Goal: Task Accomplishment & Management: Manage account settings

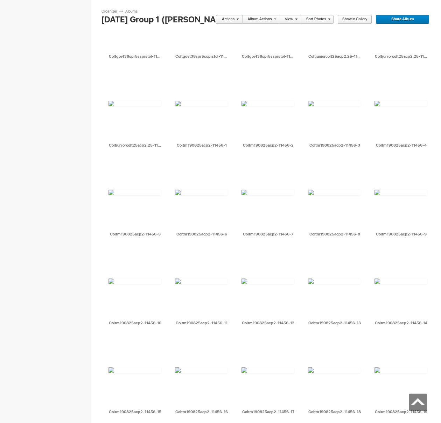
scroll to position [2657, 0]
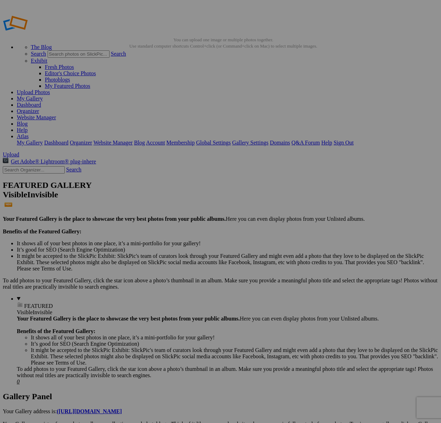
click at [52, 166] on input "text" at bounding box center [34, 169] width 62 height 7
type input "11322"
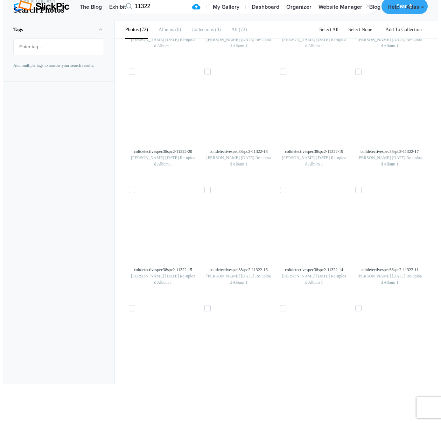
scroll to position [1518, 0]
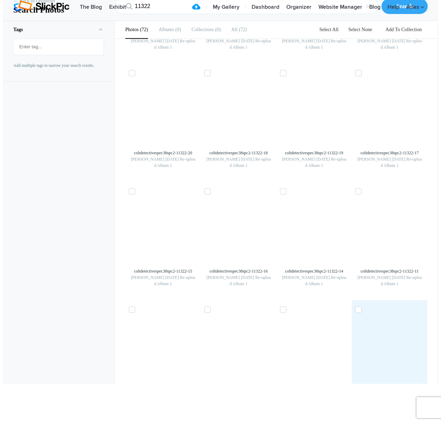
click at [388, 343] on img at bounding box center [389, 348] width 11 height 11
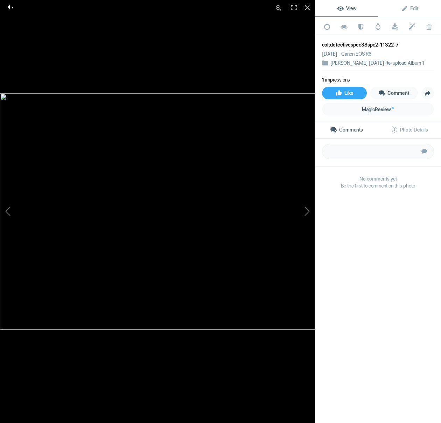
click at [8, 6] on div at bounding box center [10, 7] width 25 height 14
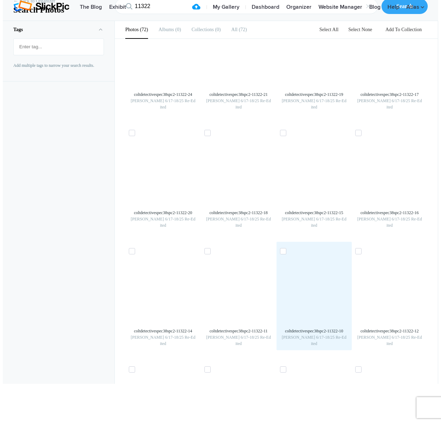
scroll to position [0, 0]
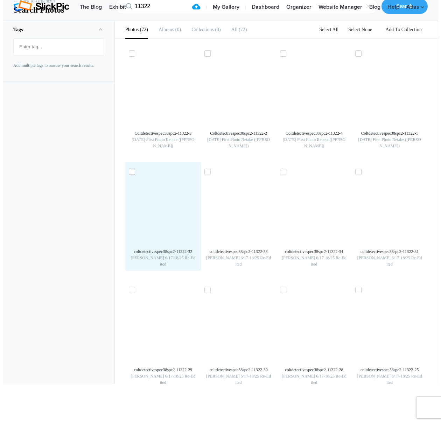
click at [130, 174] on icon at bounding box center [132, 171] width 4 height 3
click at [130, 174] on input "checkbox" at bounding box center [132, 171] width 5 height 5
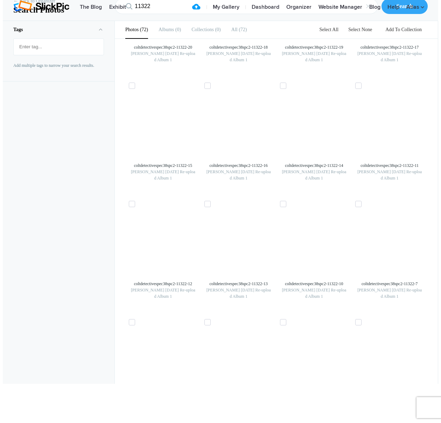
scroll to position [1705, 0]
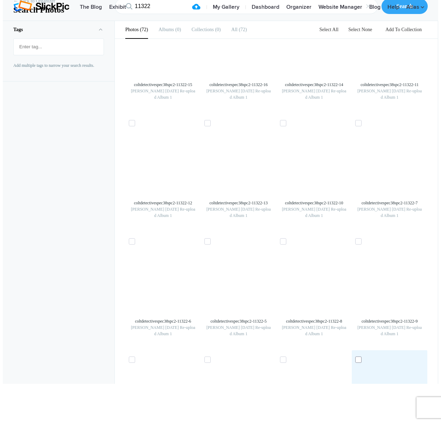
click at [360, 358] on icon at bounding box center [358, 359] width 4 height 3
click at [360, 357] on input "checkbox" at bounding box center [359, 359] width 5 height 5
click at [360, 358] on icon at bounding box center [358, 359] width 4 height 3
click at [361, 357] on input "checkbox" at bounding box center [359, 359] width 5 height 5
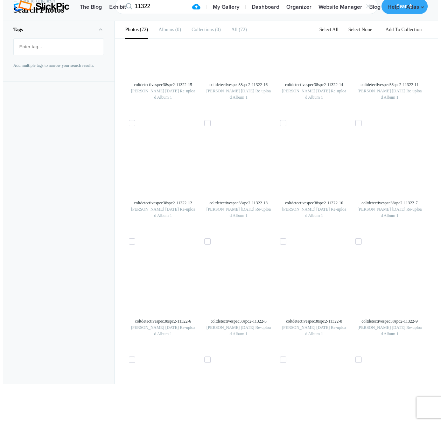
click at [331, 32] on link "Select All" at bounding box center [329, 29] width 28 height 5
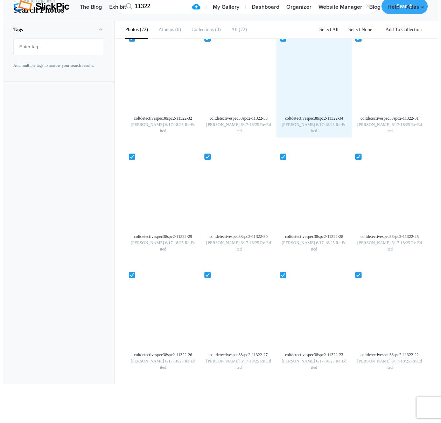
scroll to position [0, 0]
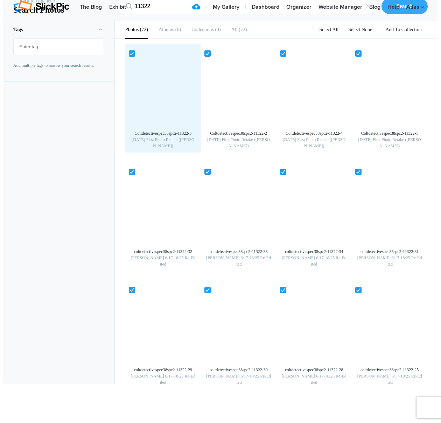
click at [129, 57] on span at bounding box center [132, 53] width 6 height 6
click at [130, 55] on input "checkbox" at bounding box center [132, 53] width 5 height 5
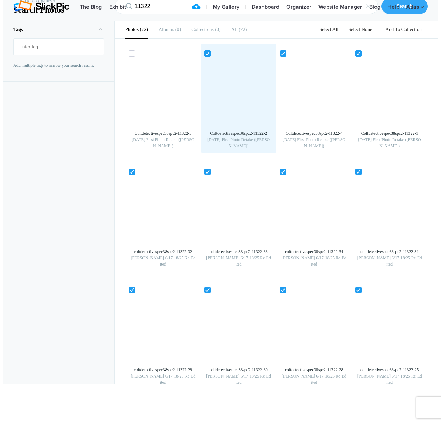
click at [206, 55] on icon at bounding box center [207, 53] width 4 height 3
click at [206, 55] on input "checkbox" at bounding box center [208, 53] width 5 height 5
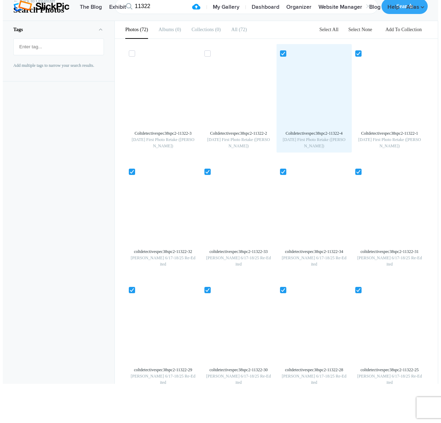
click at [284, 55] on icon at bounding box center [283, 53] width 4 height 3
click at [284, 55] on input "checkbox" at bounding box center [283, 53] width 5 height 5
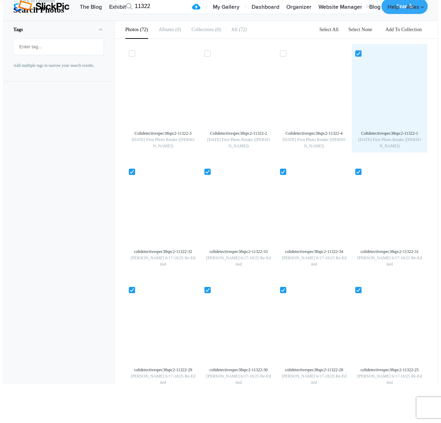
click at [359, 55] on icon at bounding box center [358, 53] width 4 height 3
click at [359, 55] on input "checkbox" at bounding box center [359, 53] width 5 height 5
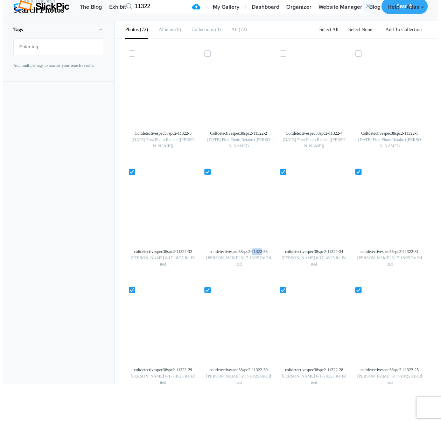
click at [373, 13] on div "×" at bounding box center [368, 6] width 13 height 13
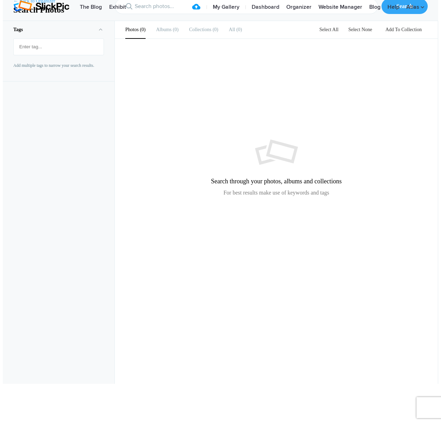
click at [38, 5] on link "← Back to Organizer" at bounding box center [34, 1] width 42 height 7
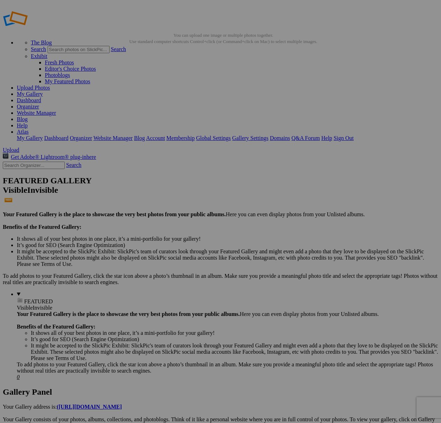
scroll to position [1, 0]
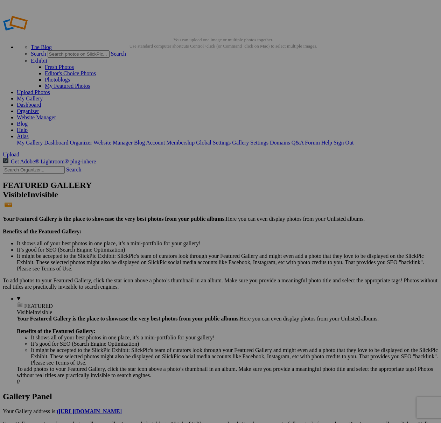
drag, startPoint x: 162, startPoint y: 38, endPoint x: 117, endPoint y: 31, distance: 45.7
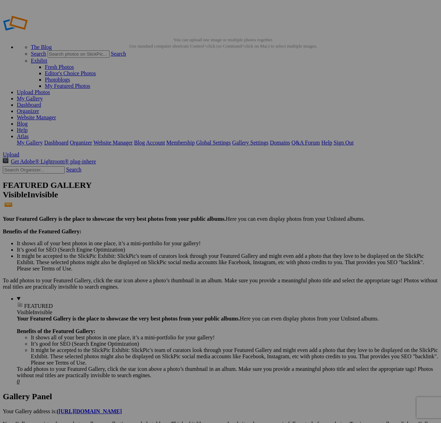
type input "[DATE] (Alexa)"
paste input "[DATE] (Alexa)"
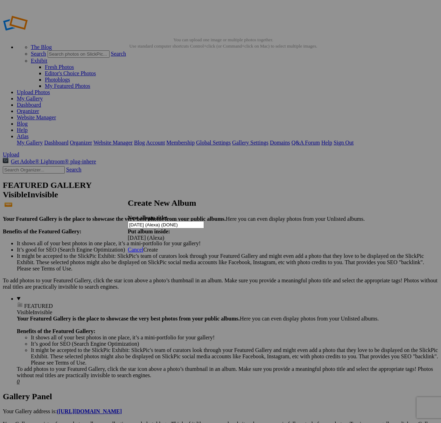
click at [172, 221] on input "8/6/25 (Alexa) (DONE)" at bounding box center [166, 224] width 76 height 7
type input "[DATE] Alexa (DONE)"
click at [158, 247] on span "Create" at bounding box center [150, 250] width 15 height 6
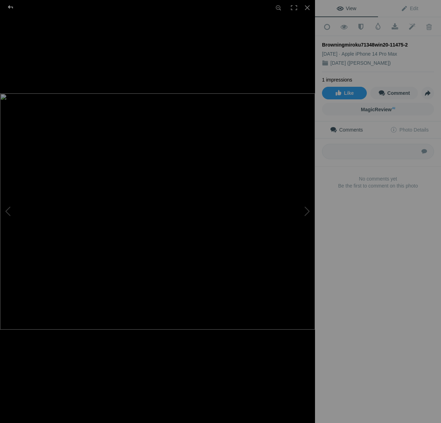
click at [11, 9] on div at bounding box center [10, 7] width 25 height 14
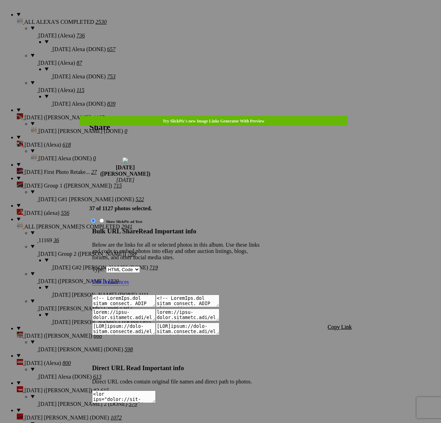
type textarea "<!-- [DOMAIN_NAME] image hosting. HTML Bulk Share code Starts Here --> <div sty…"
click at [338, 324] on span "Copy Link" at bounding box center [340, 327] width 24 height 6
click at [225, 20] on div at bounding box center [220, 211] width 441 height 423
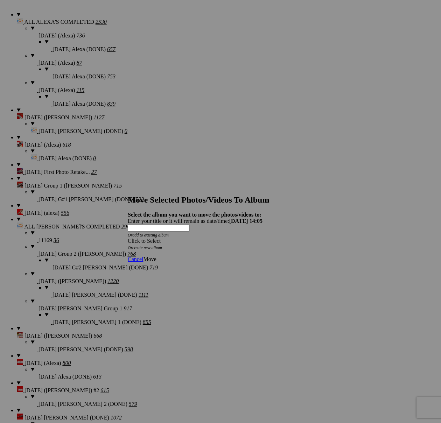
drag, startPoint x: 243, startPoint y: 215, endPoint x: 216, endPoint y: 243, distance: 39.4
click at [243, 238] on div "Click to Select" at bounding box center [220, 241] width 185 height 6
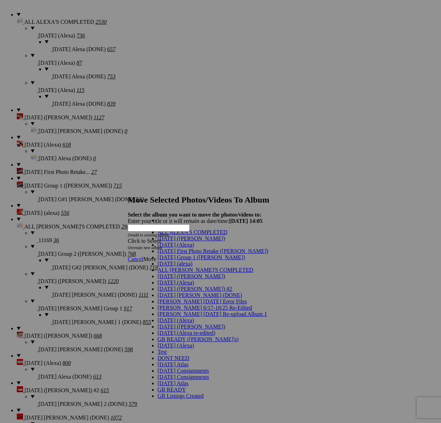
click at [172, 241] on span "[DATE] ([PERSON_NAME])" at bounding box center [191, 239] width 68 height 6
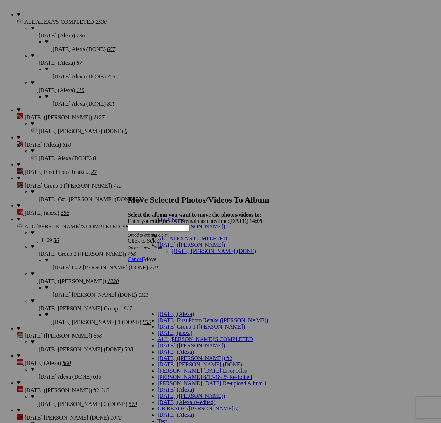
click at [219, 248] on link "[DATE] [PERSON_NAME] (DONE)" at bounding box center [213, 251] width 85 height 6
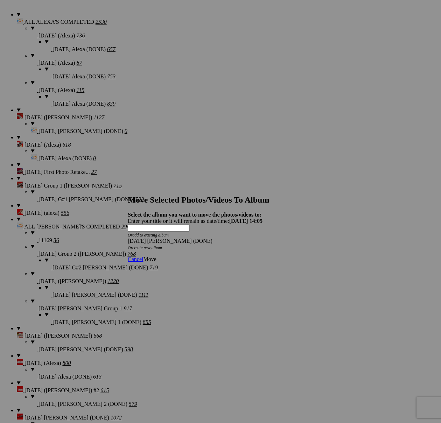
click at [156, 256] on span "Move" at bounding box center [149, 259] width 13 height 6
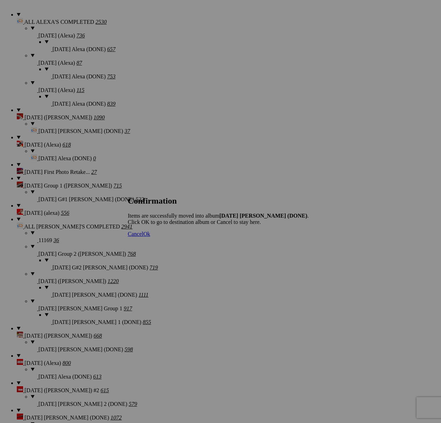
click at [143, 237] on span "Cancel" at bounding box center [135, 234] width 15 height 6
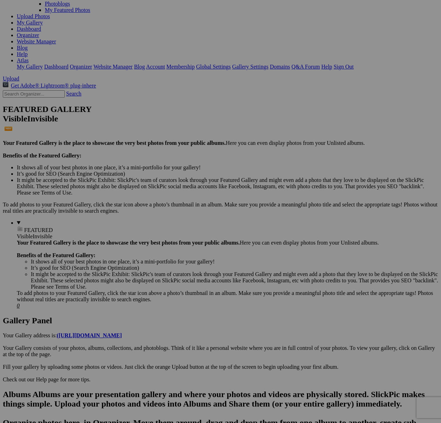
scroll to position [0, 0]
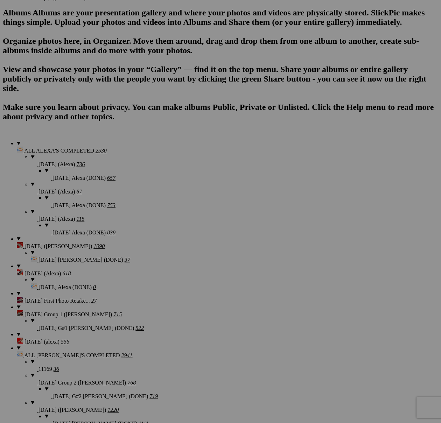
scroll to position [459, 0]
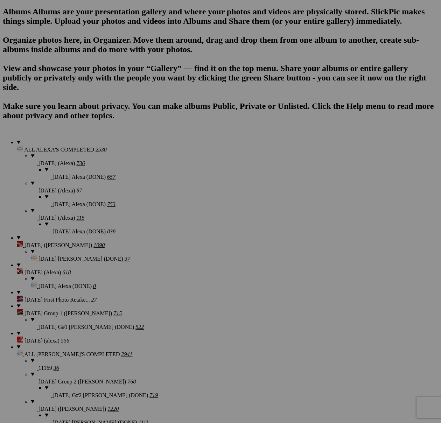
type textarea "<!-- [DOMAIN_NAME] image hosting. HTML Bulk Share code Starts Here --> <div sty…"
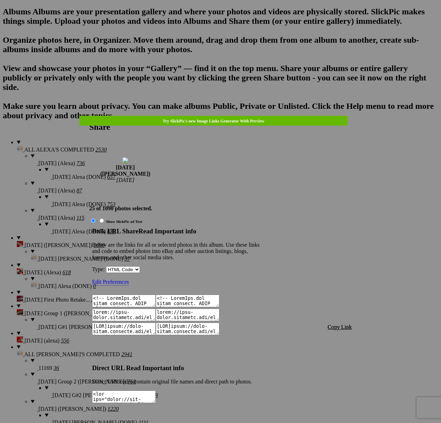
click at [338, 324] on span "Copy Link" at bounding box center [340, 327] width 24 height 6
click at [242, 18] on div at bounding box center [220, 211] width 441 height 423
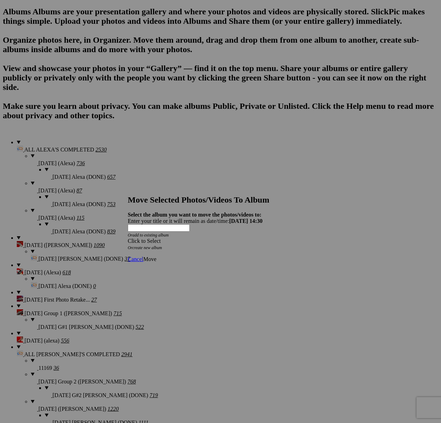
click at [128, 238] on span at bounding box center [128, 241] width 0 height 6
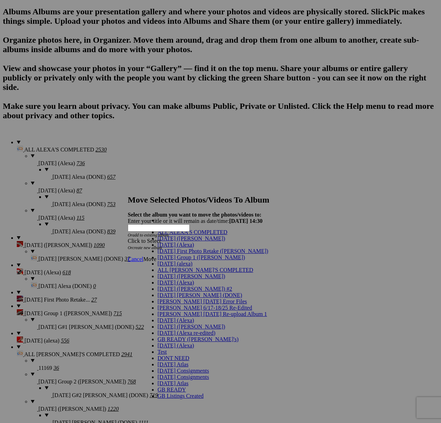
click at [175, 241] on link "[DATE] ([PERSON_NAME])" at bounding box center [191, 239] width 68 height 6
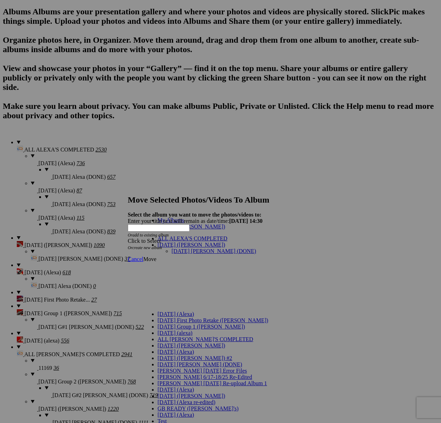
click at [187, 248] on link "[DATE] [PERSON_NAME] (DONE)" at bounding box center [213, 251] width 85 height 6
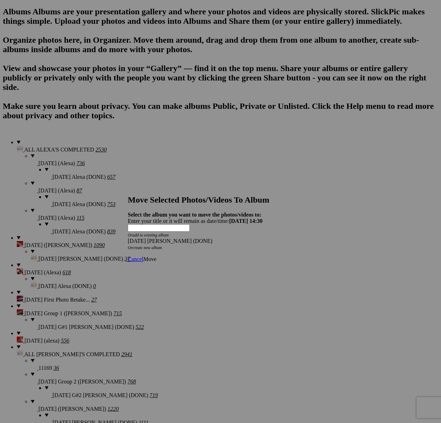
click at [156, 256] on span "Move" at bounding box center [149, 259] width 13 height 6
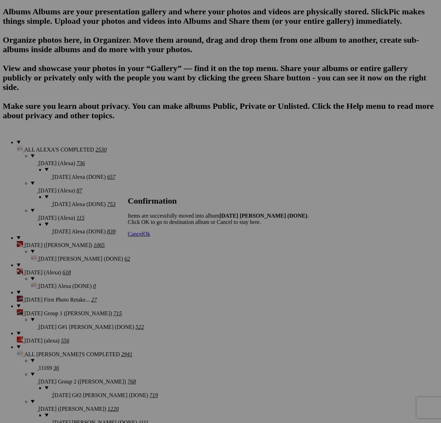
click at [143, 237] on span "Cancel" at bounding box center [135, 234] width 15 height 6
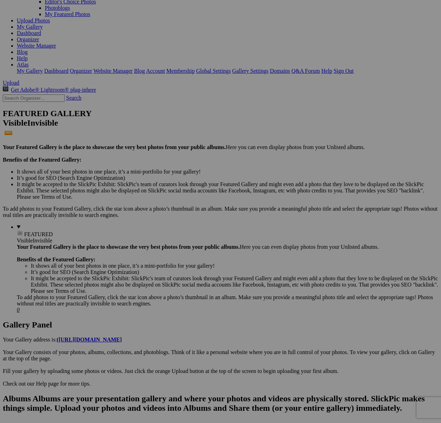
scroll to position [0, 0]
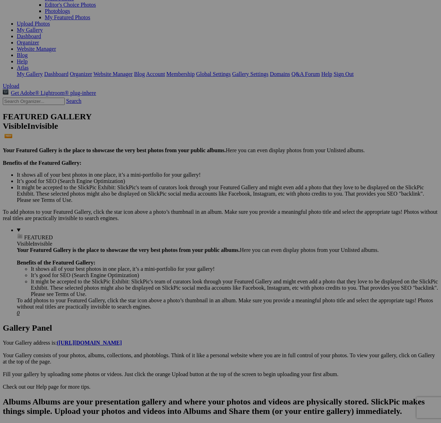
scroll to position [413, 0]
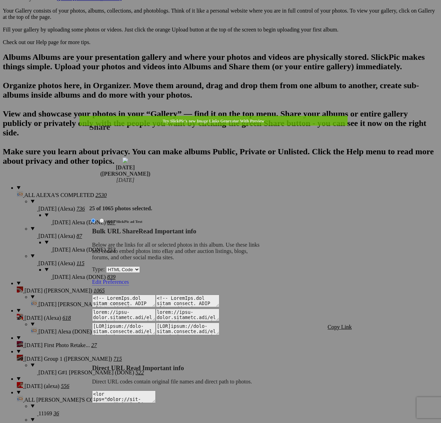
type textarea "<!-- [DOMAIN_NAME] image hosting. HTML Bulk Share code Starts Here --> <div sty…"
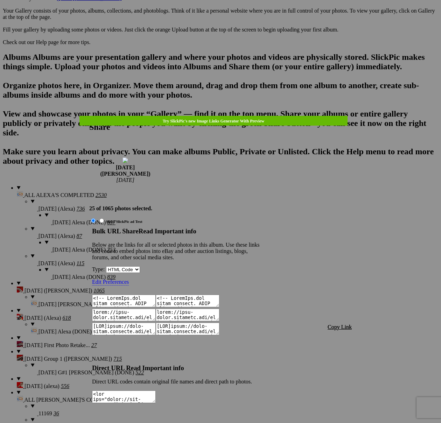
click at [342, 324] on span "Copy Link" at bounding box center [340, 327] width 24 height 6
click at [230, 22] on div at bounding box center [220, 211] width 441 height 423
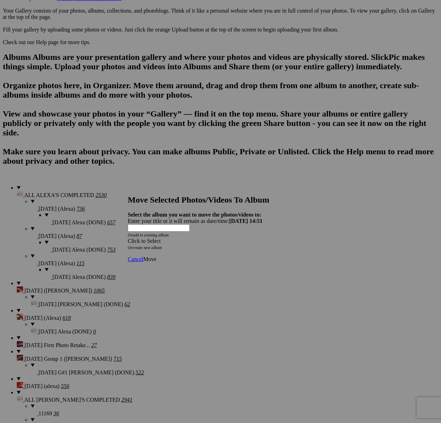
click at [128, 238] on span at bounding box center [128, 241] width 0 height 6
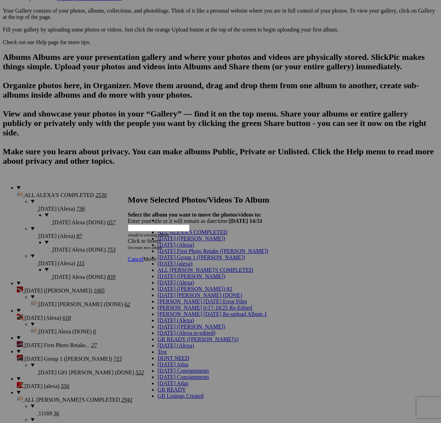
click at [172, 241] on link "[DATE] ([PERSON_NAME])" at bounding box center [191, 239] width 68 height 6
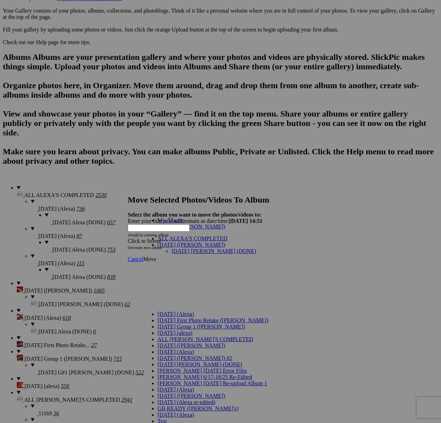
click at [176, 248] on link "[DATE] [PERSON_NAME] (DONE)" at bounding box center [213, 251] width 85 height 6
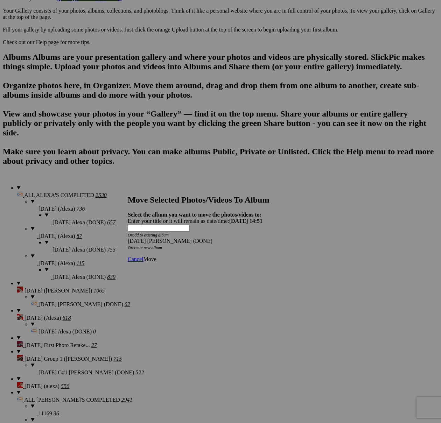
drag, startPoint x: 307, startPoint y: 245, endPoint x: 300, endPoint y: 245, distance: 6.6
click at [156, 256] on span "Move" at bounding box center [149, 259] width 13 height 6
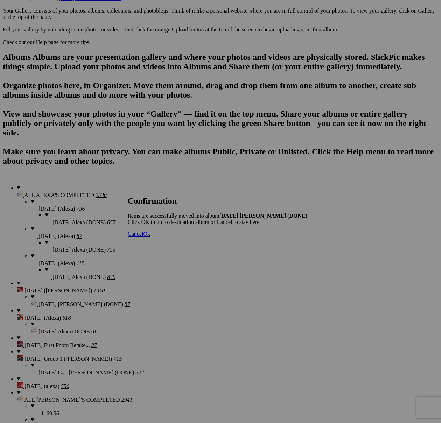
click at [143, 237] on span "Cancel" at bounding box center [135, 234] width 15 height 6
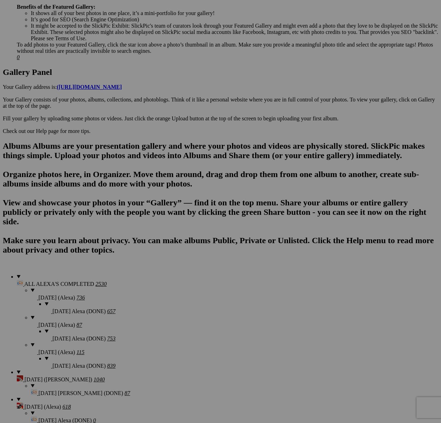
scroll to position [0, 0]
